Goal: Task Accomplishment & Management: Manage account settings

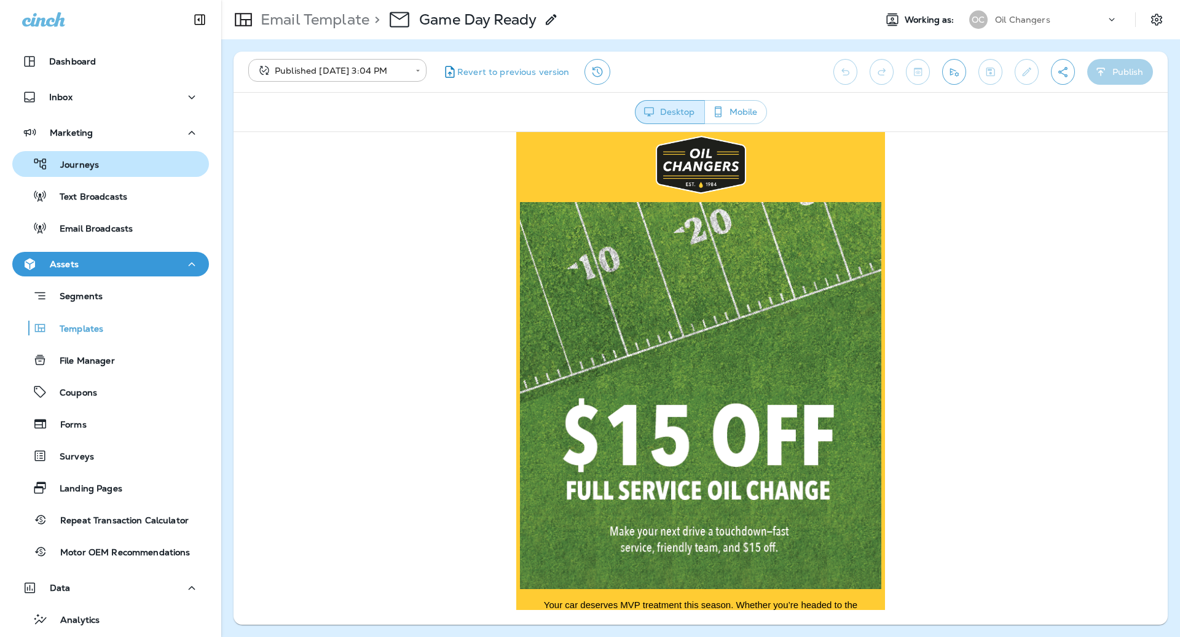
click at [53, 159] on div "Journeys" at bounding box center [58, 164] width 82 height 18
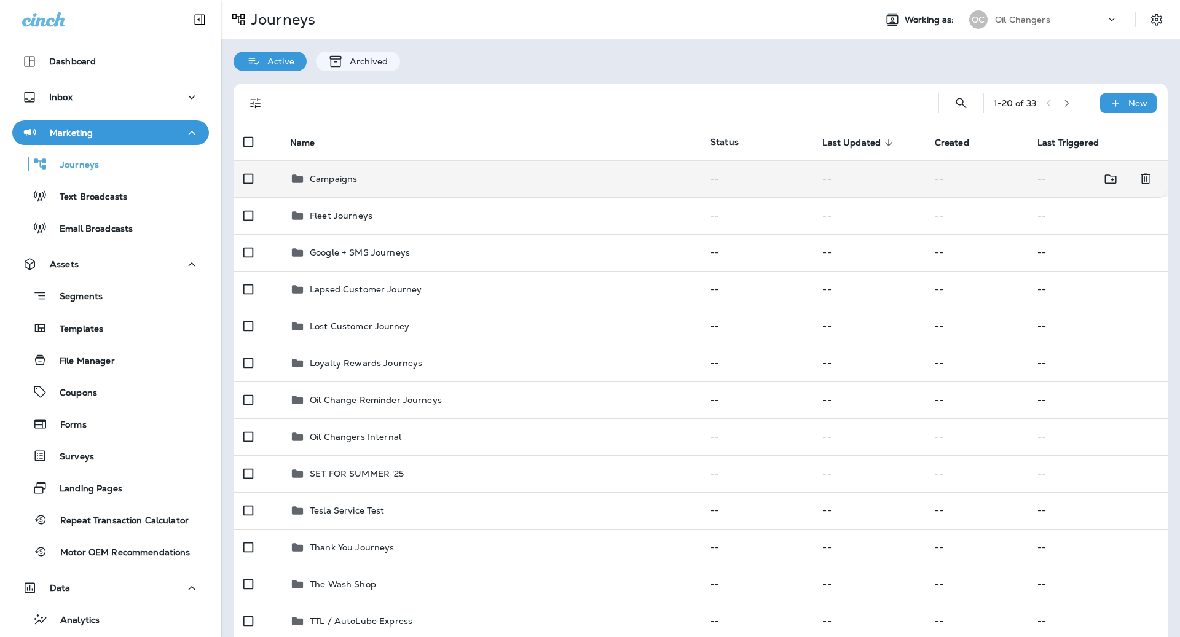
click at [503, 196] on td "Campaigns" at bounding box center [490, 178] width 420 height 37
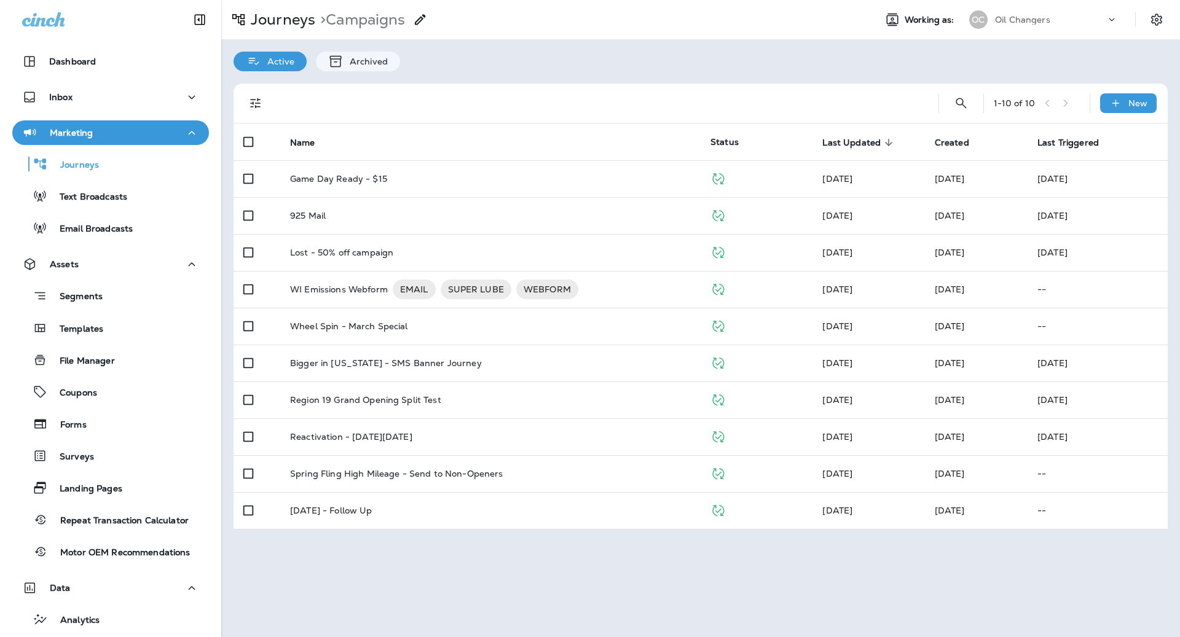
click at [503, 196] on td "Game Day Ready - $15" at bounding box center [490, 178] width 420 height 37
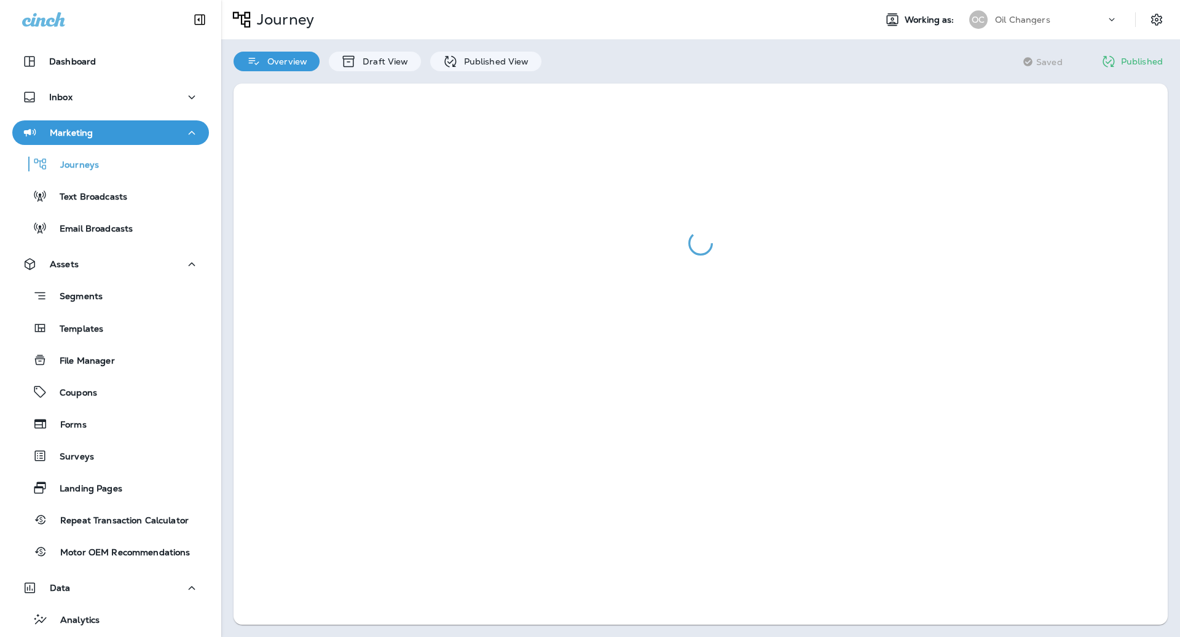
click at [473, 73] on div at bounding box center [700, 354] width 959 height 566
click at [478, 61] on p "Published View" at bounding box center [493, 62] width 71 height 10
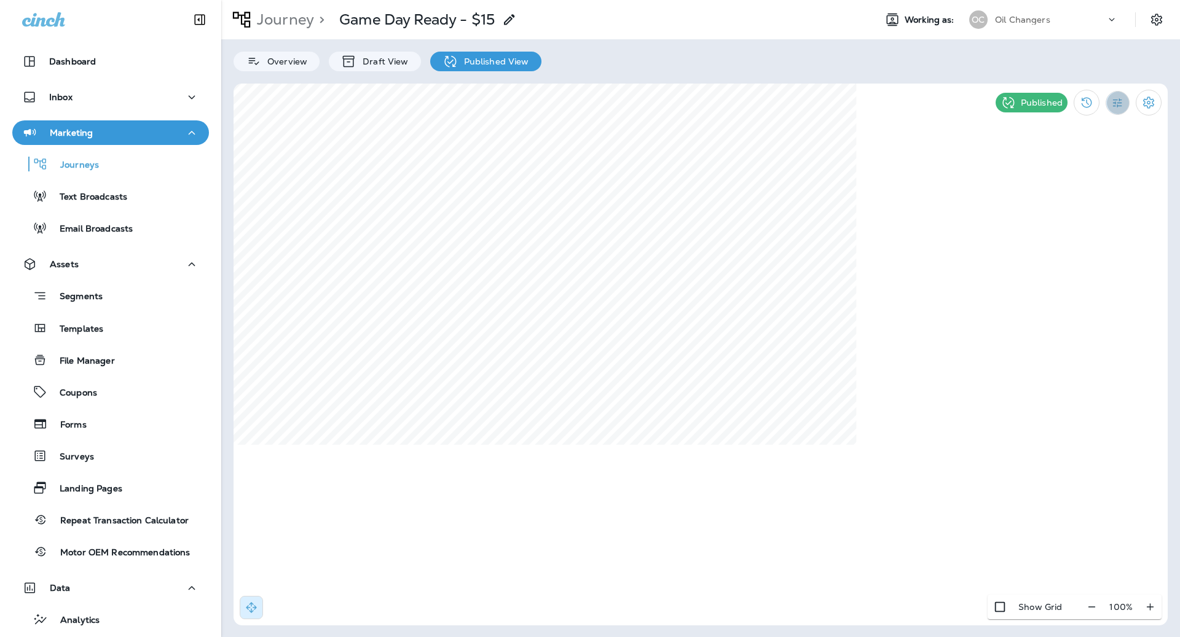
click at [1124, 97] on icon "Filter Statistics" at bounding box center [1117, 103] width 13 height 13
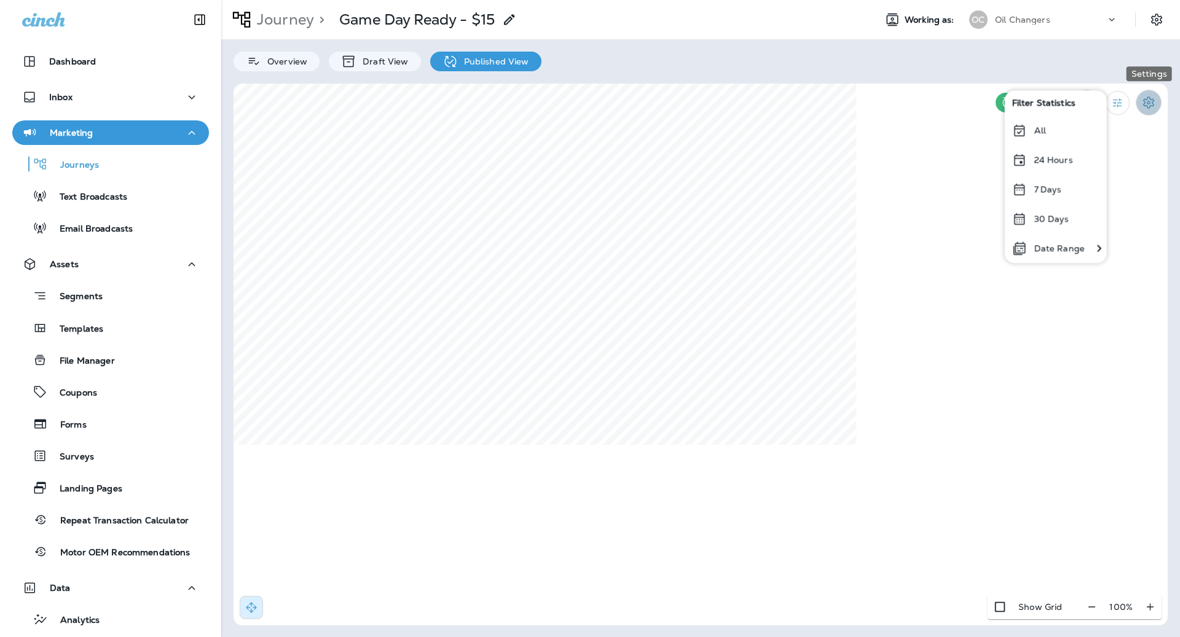
click at [1154, 97] on icon "Settings" at bounding box center [1149, 102] width 15 height 15
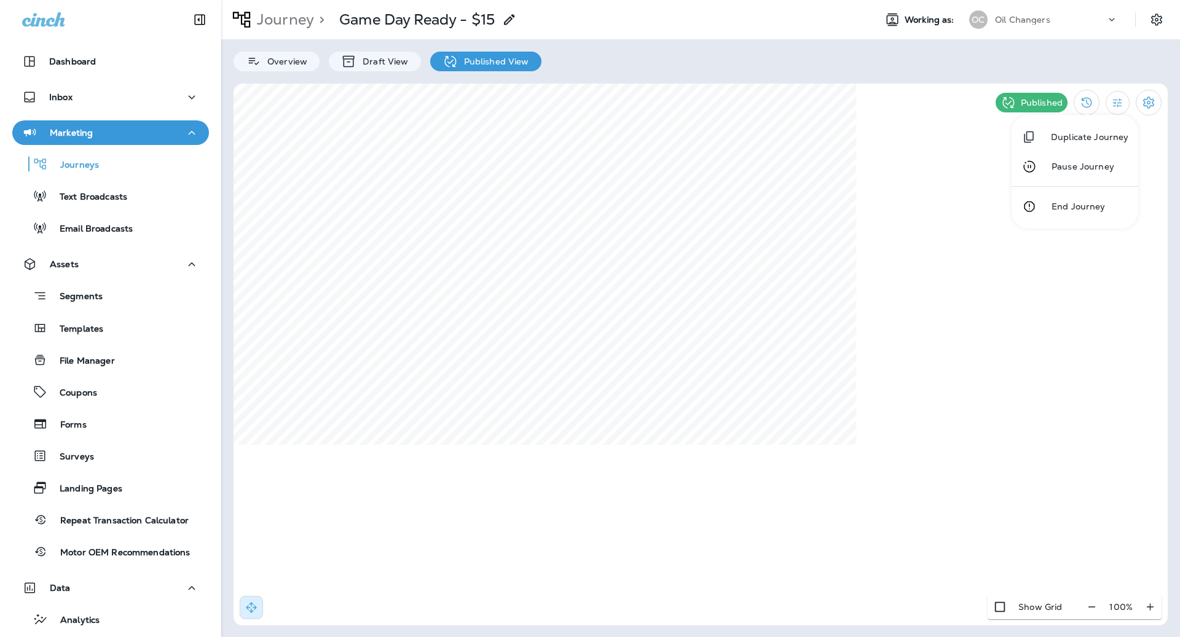
click at [1068, 168] on p "Pause Journey" at bounding box center [1079, 167] width 70 height 10
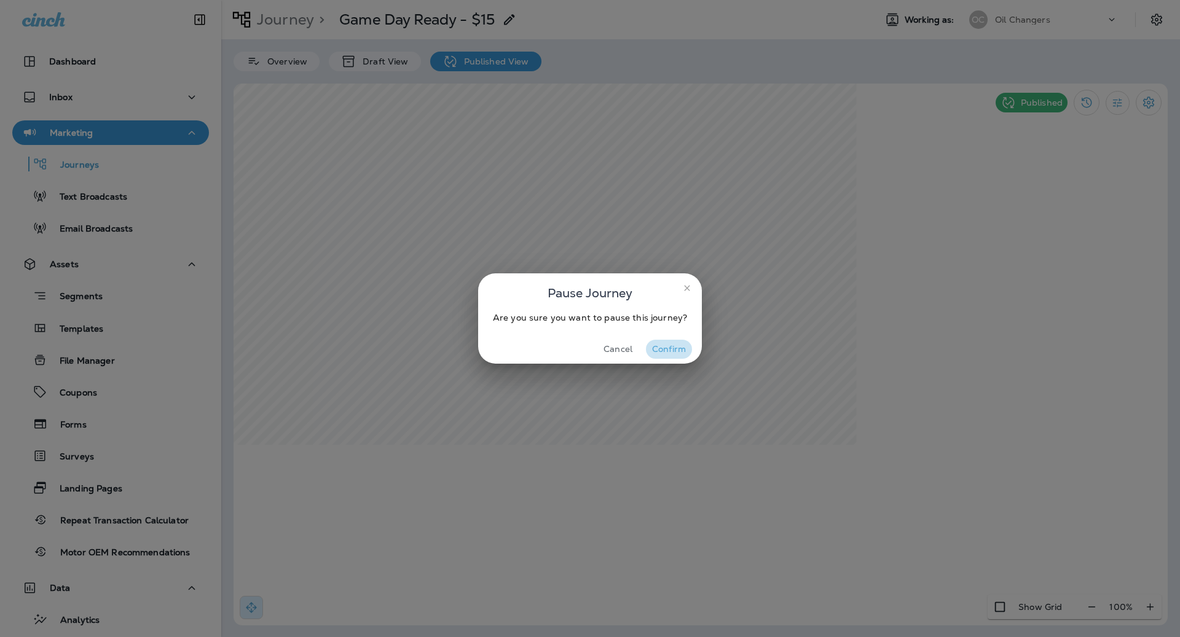
click at [674, 352] on button "Confirm" at bounding box center [669, 349] width 46 height 19
